Goal: Task Accomplishment & Management: Manage account settings

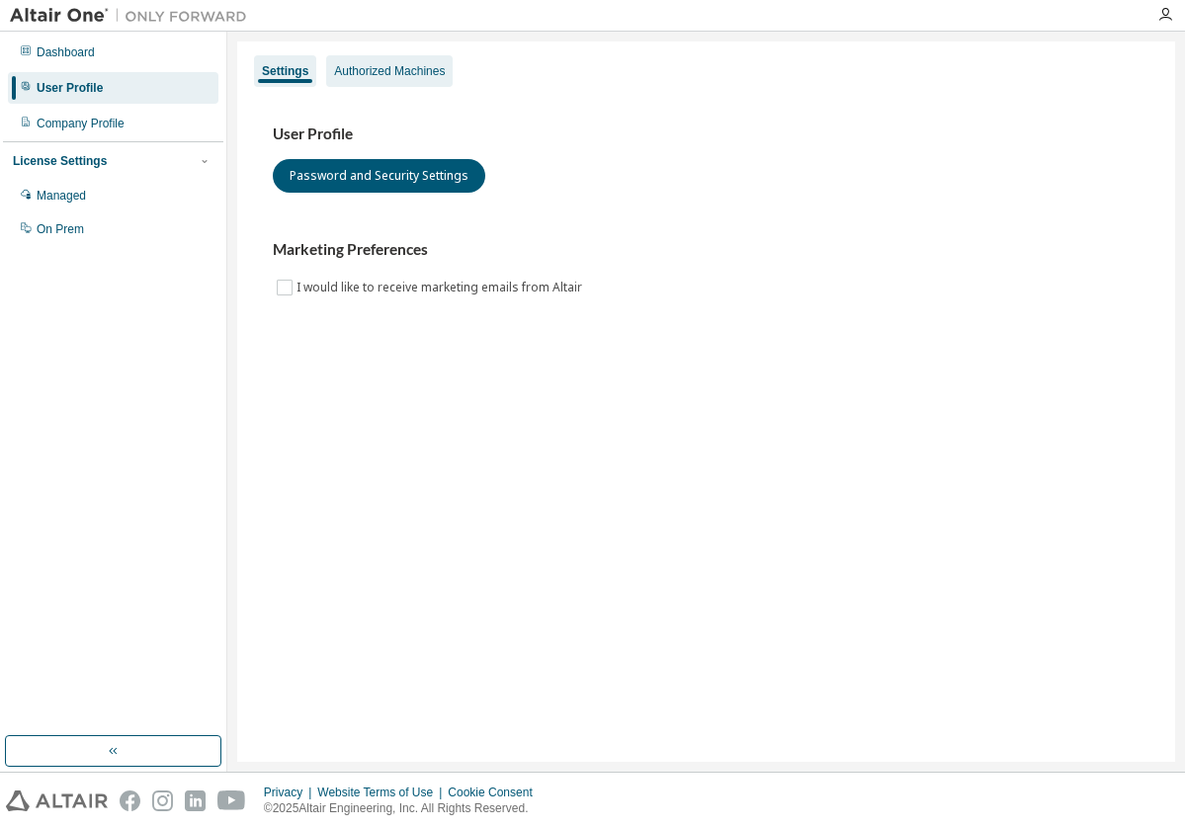
click at [434, 75] on div "Authorized Machines" at bounding box center [389, 71] width 111 height 16
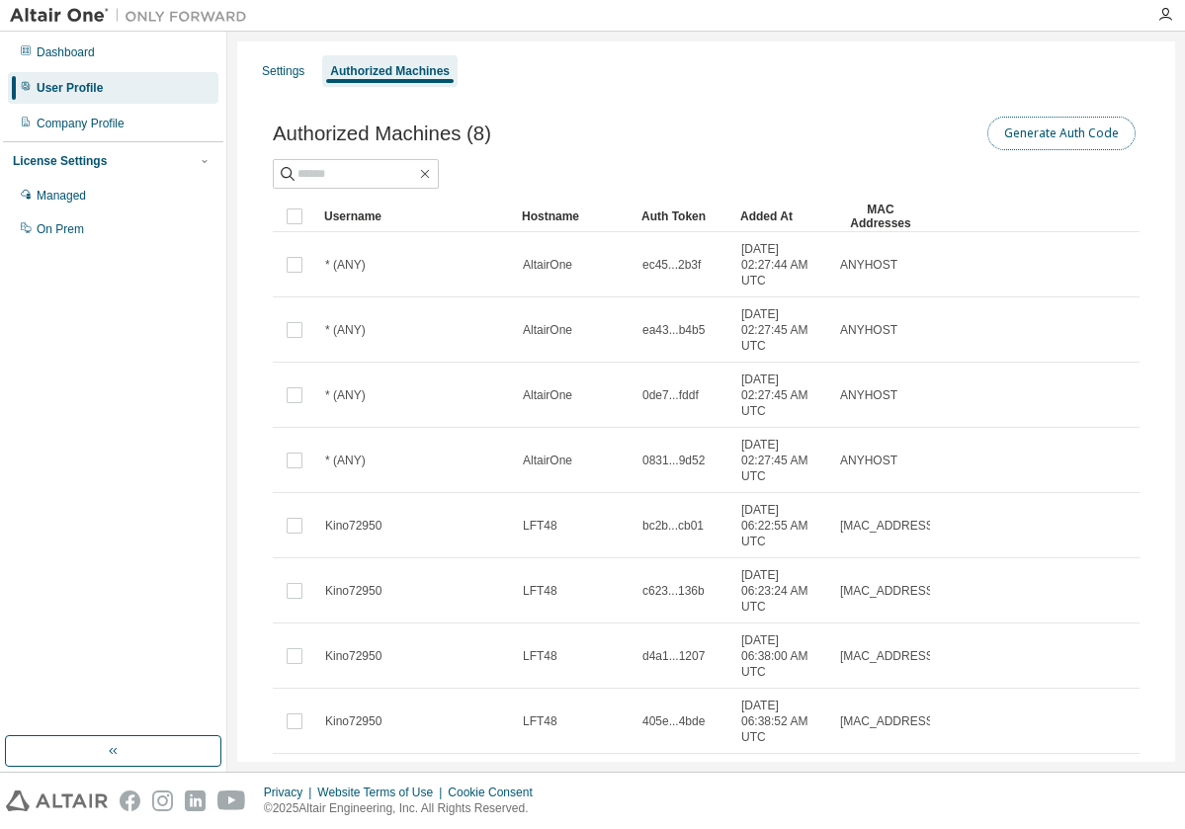
click at [1088, 135] on button "Generate Auth Code" at bounding box center [1062, 134] width 148 height 34
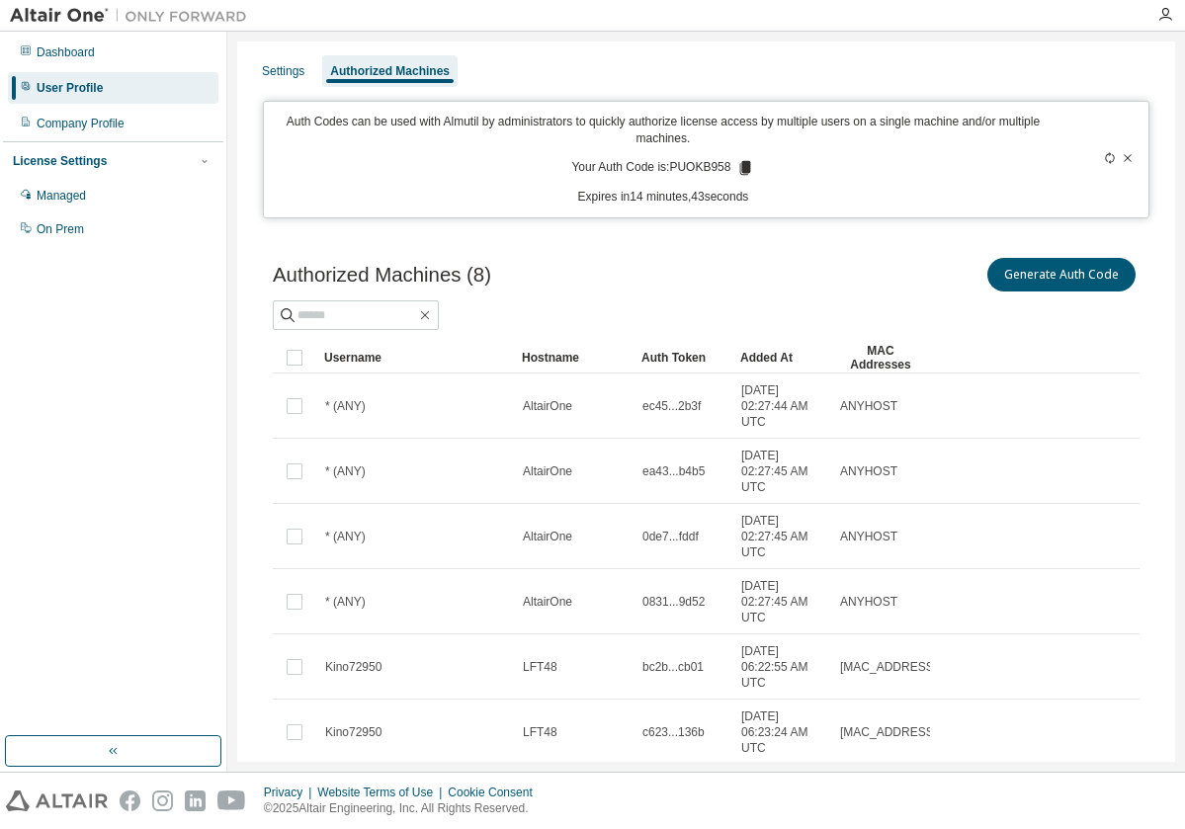
click at [742, 169] on icon at bounding box center [745, 168] width 11 height 14
click at [836, 72] on div "Settings Authorized Machines" at bounding box center [706, 71] width 914 height 36
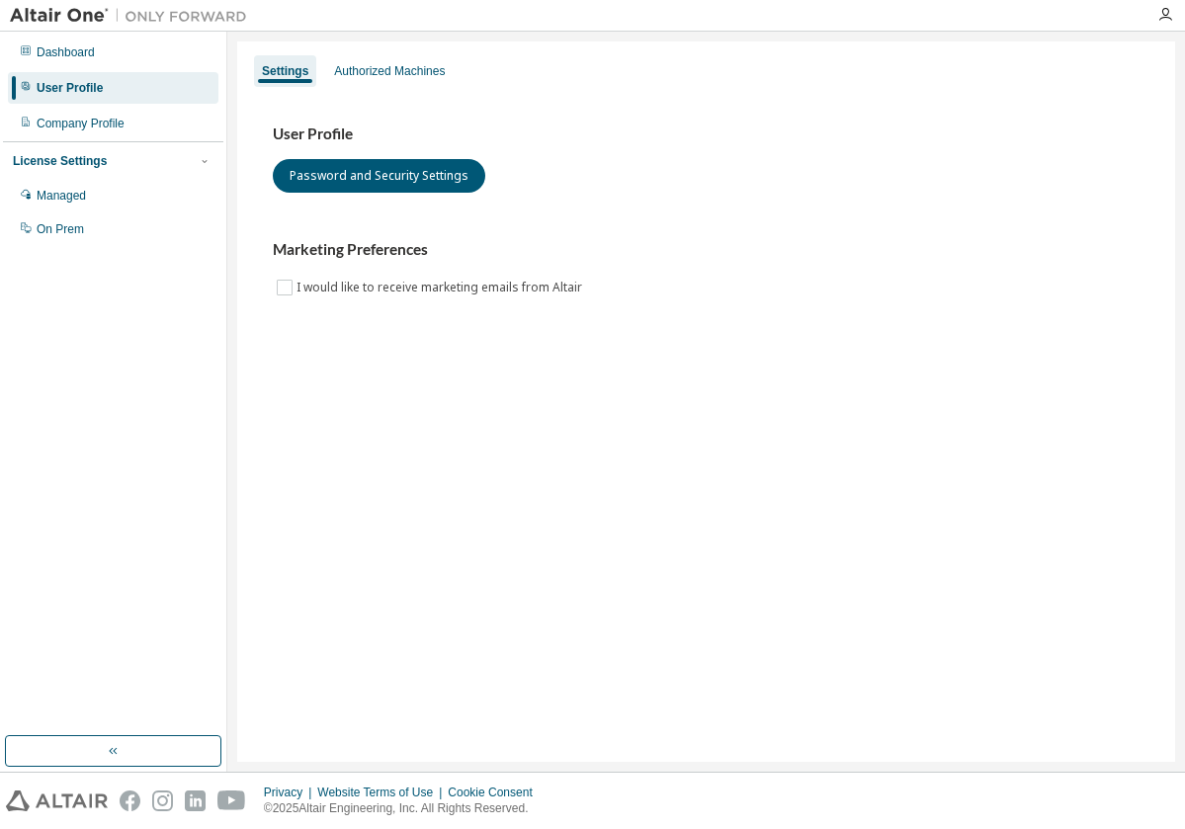
click at [740, 212] on div "User Profile Password and Security Settings Marketing Preferences I would like …" at bounding box center [706, 212] width 867 height 175
click at [448, 73] on div "Authorized Machines" at bounding box center [389, 71] width 127 height 32
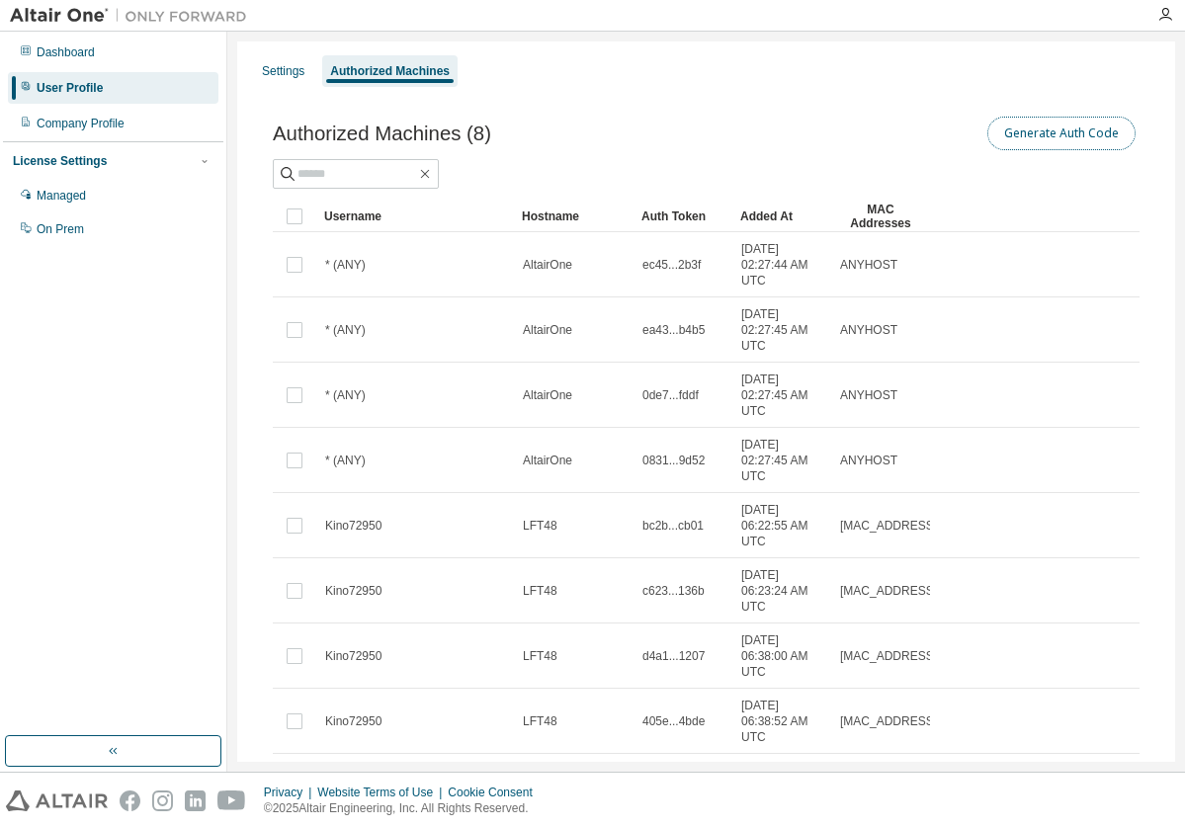
click at [1064, 130] on button "Generate Auth Code" at bounding box center [1062, 134] width 148 height 34
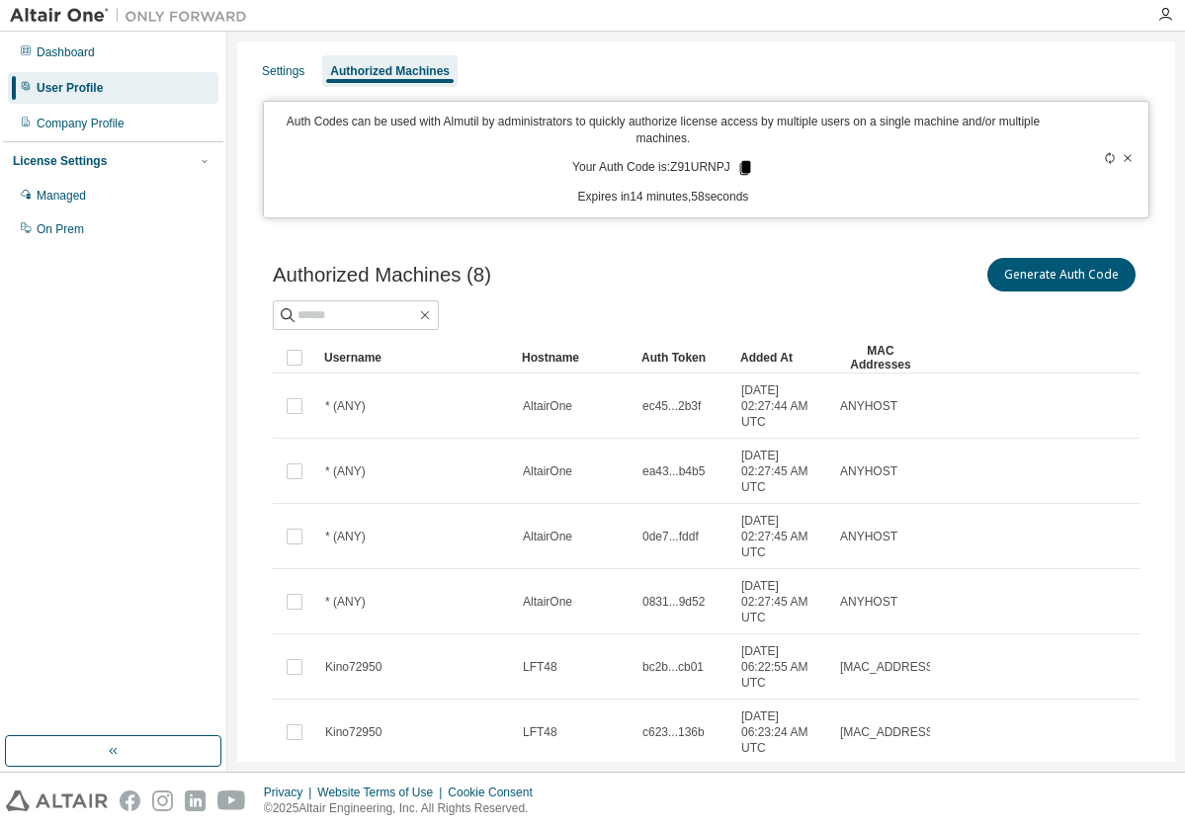
click at [739, 166] on icon at bounding box center [744, 168] width 11 height 14
click at [586, 82] on div "Settings Authorized Machines" at bounding box center [706, 71] width 914 height 36
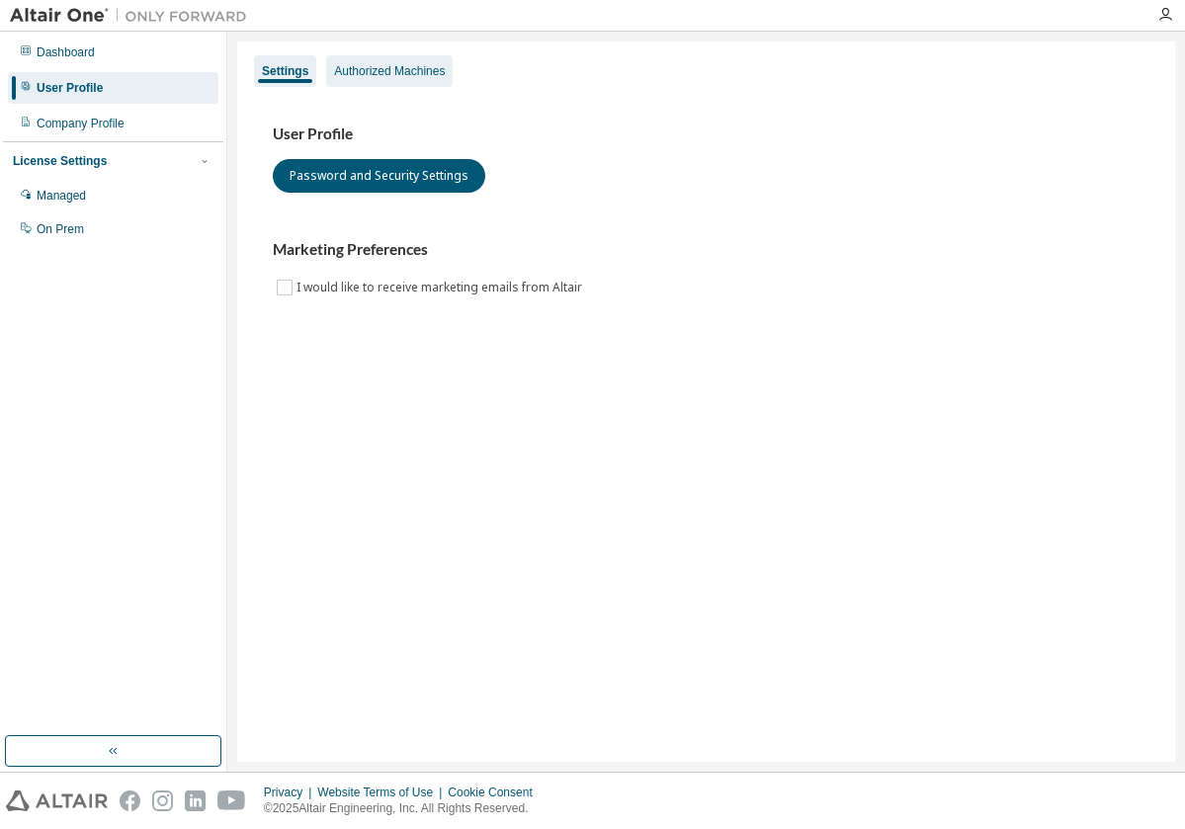
click at [395, 68] on div "Authorized Machines" at bounding box center [389, 71] width 111 height 16
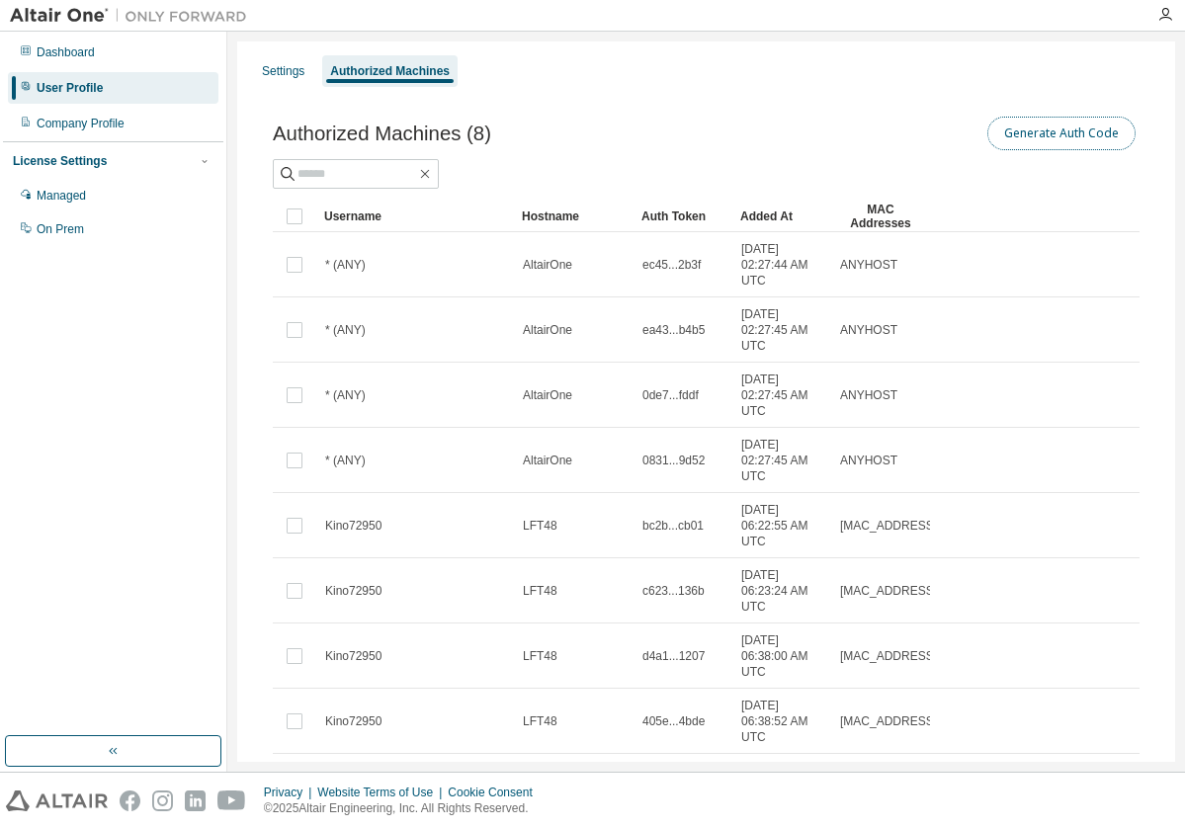
click at [1024, 127] on button "Generate Auth Code" at bounding box center [1062, 134] width 148 height 34
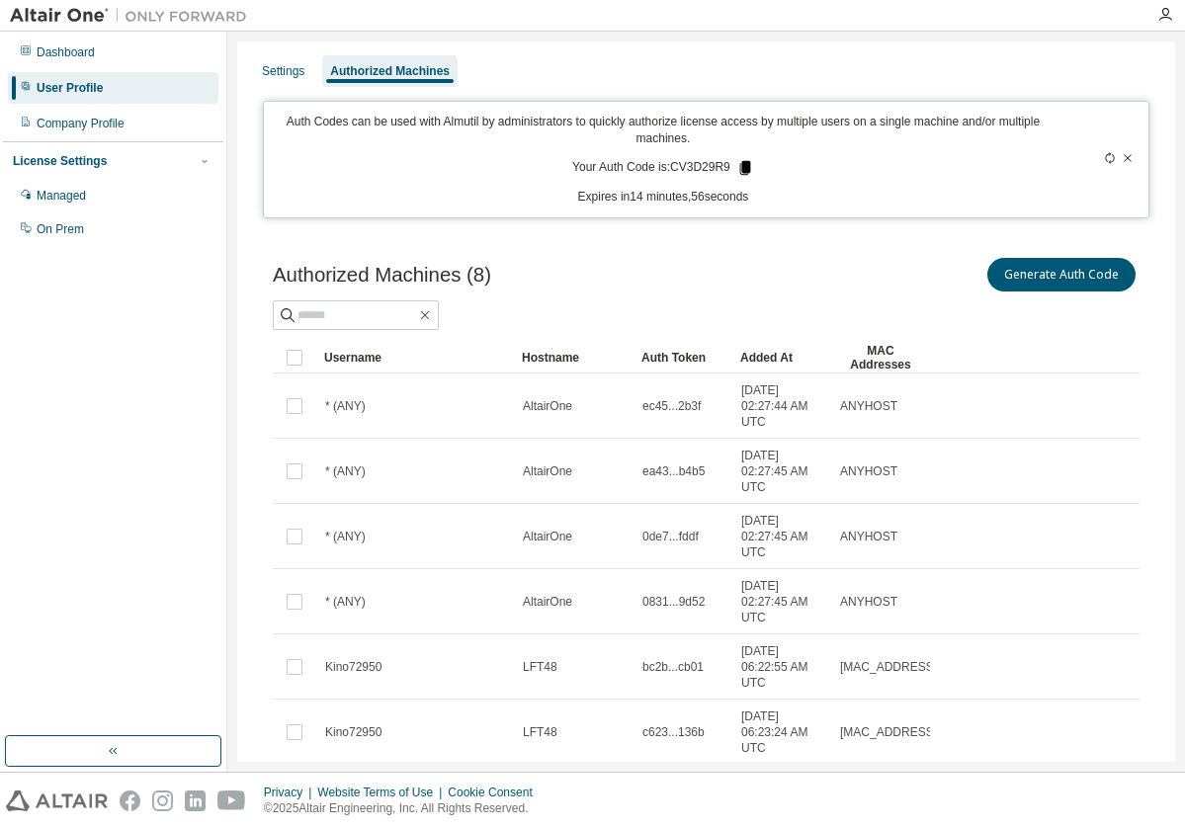
click at [739, 166] on icon at bounding box center [744, 168] width 11 height 14
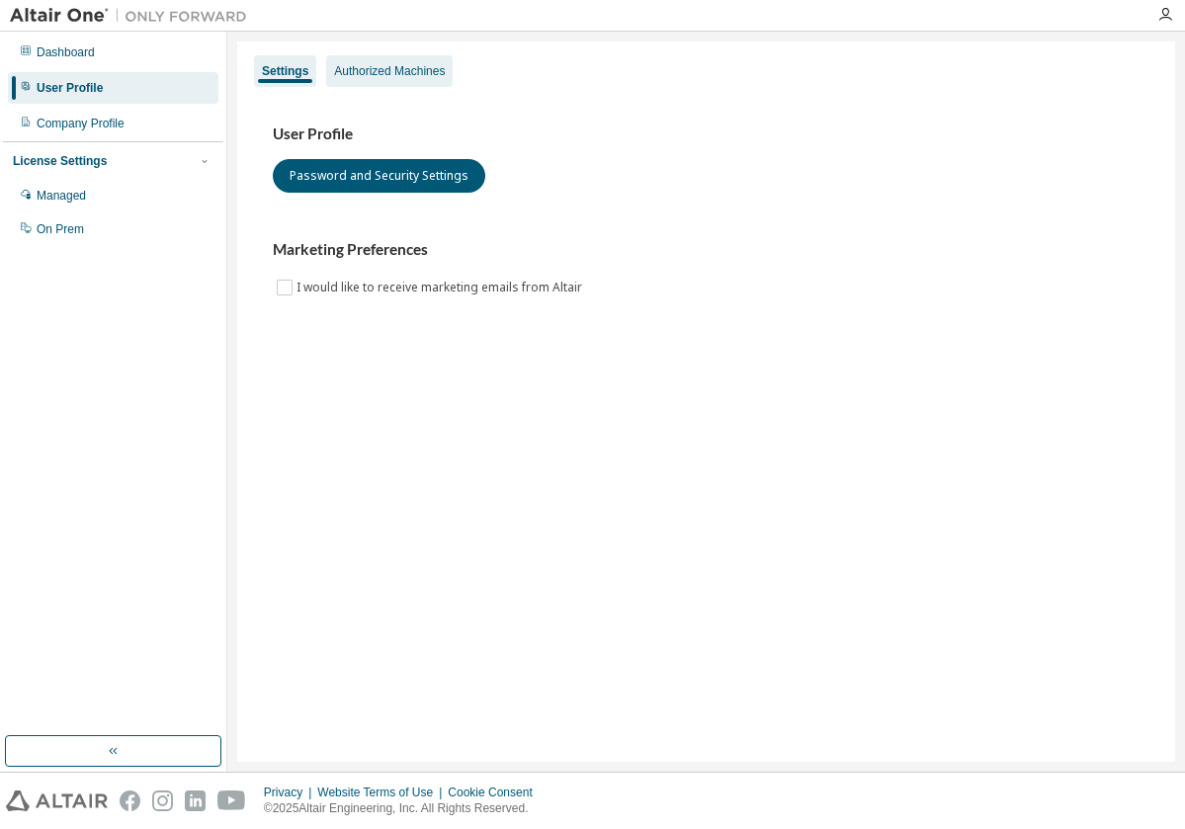
click at [428, 65] on div "Authorized Machines" at bounding box center [389, 71] width 111 height 16
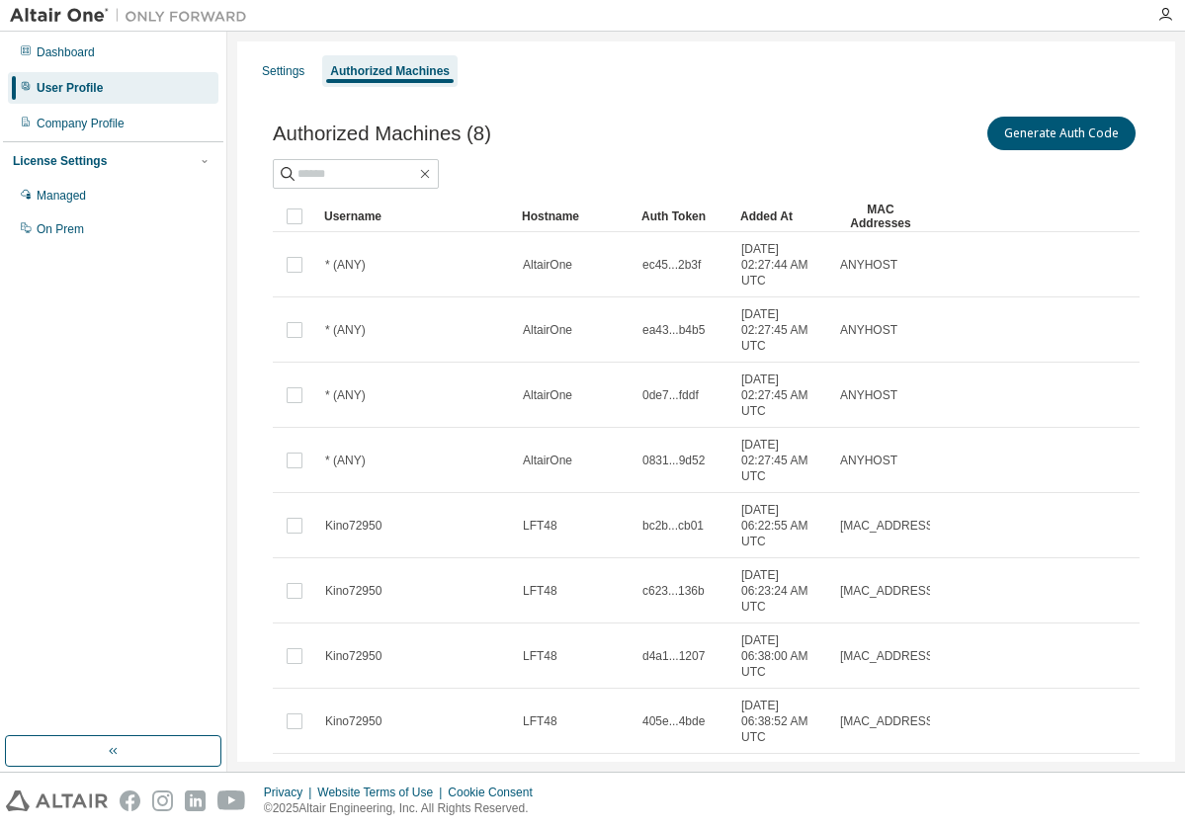
click at [625, 148] on div "Authorized Machines (8) Generate Auth Code" at bounding box center [706, 134] width 867 height 42
click at [1060, 129] on button "Generate Auth Code" at bounding box center [1062, 134] width 148 height 34
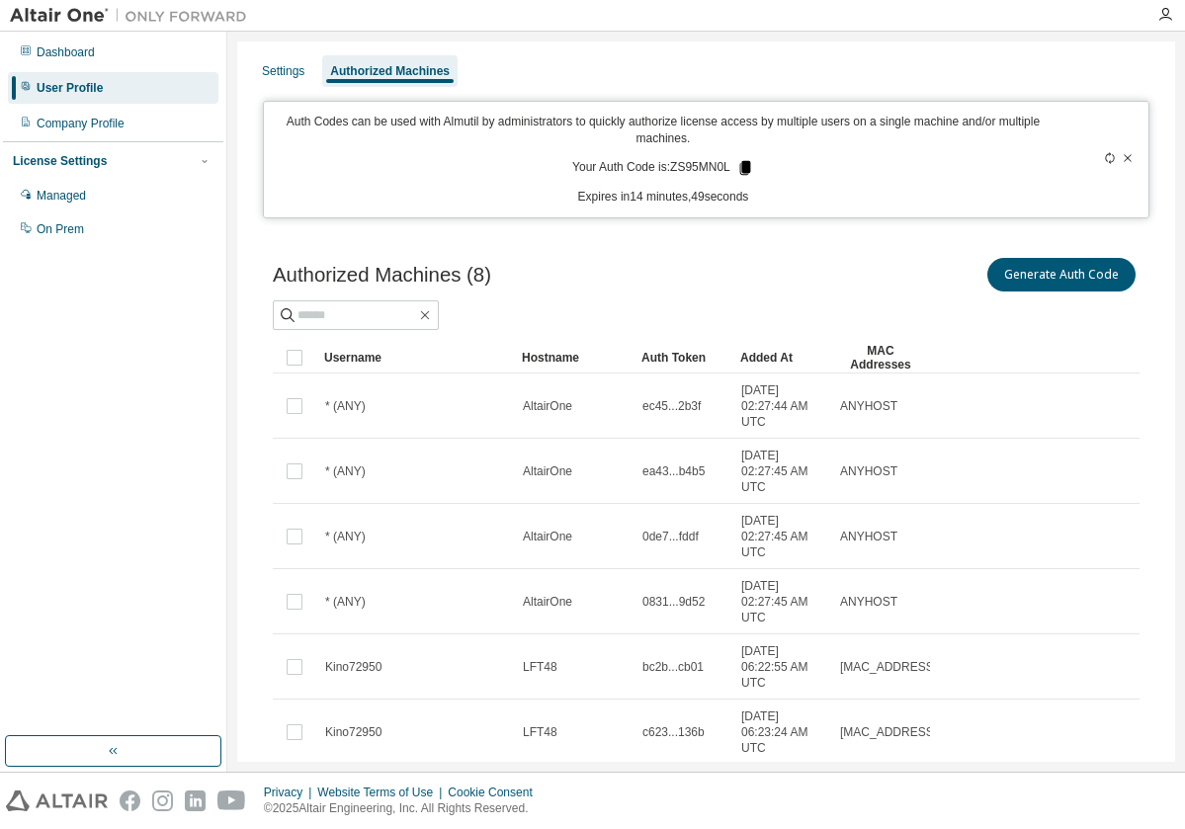
click at [743, 162] on icon at bounding box center [744, 168] width 11 height 14
